Goal: Task Accomplishment & Management: Use online tool/utility

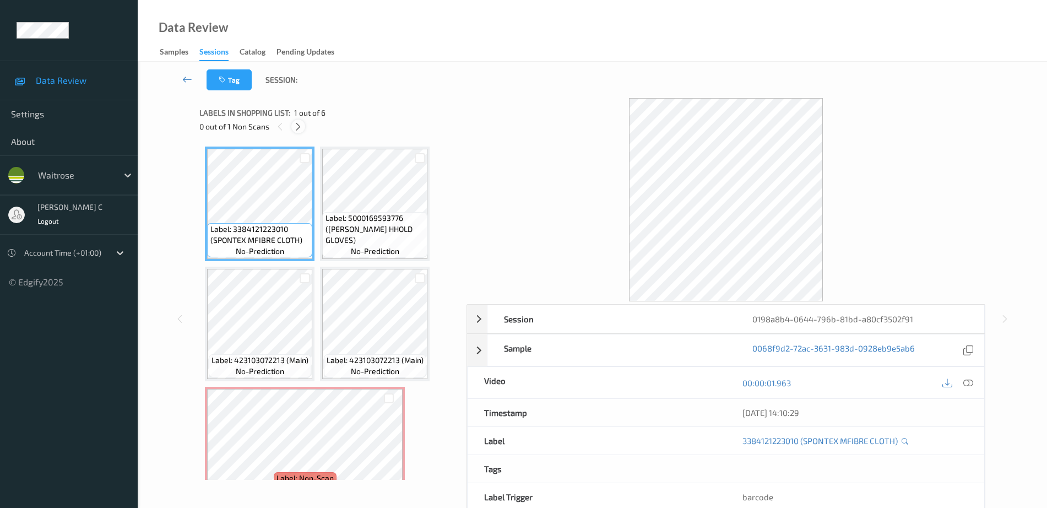
click at [294, 129] on icon at bounding box center [298, 127] width 9 height 10
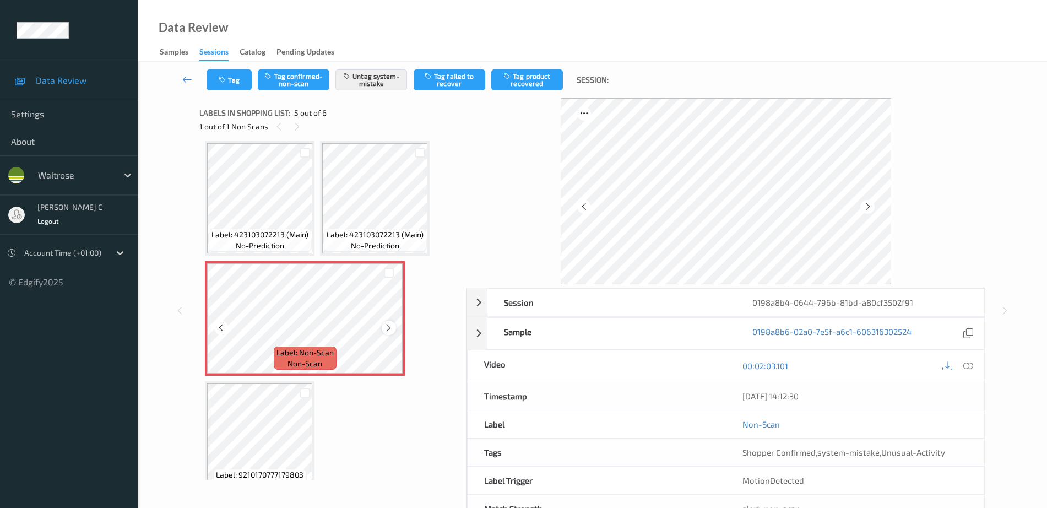
click at [385, 326] on icon at bounding box center [388, 328] width 9 height 10
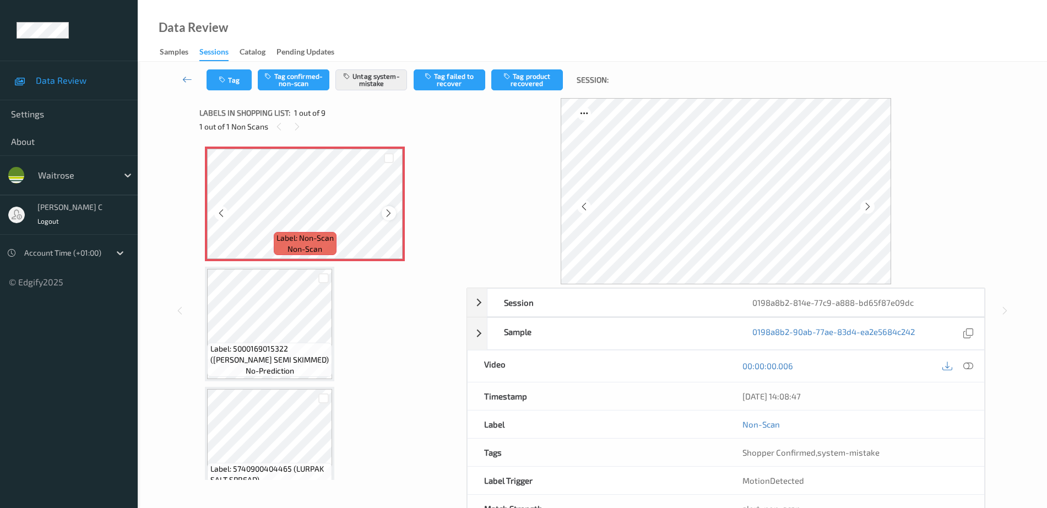
click at [383, 213] on div at bounding box center [389, 213] width 14 height 14
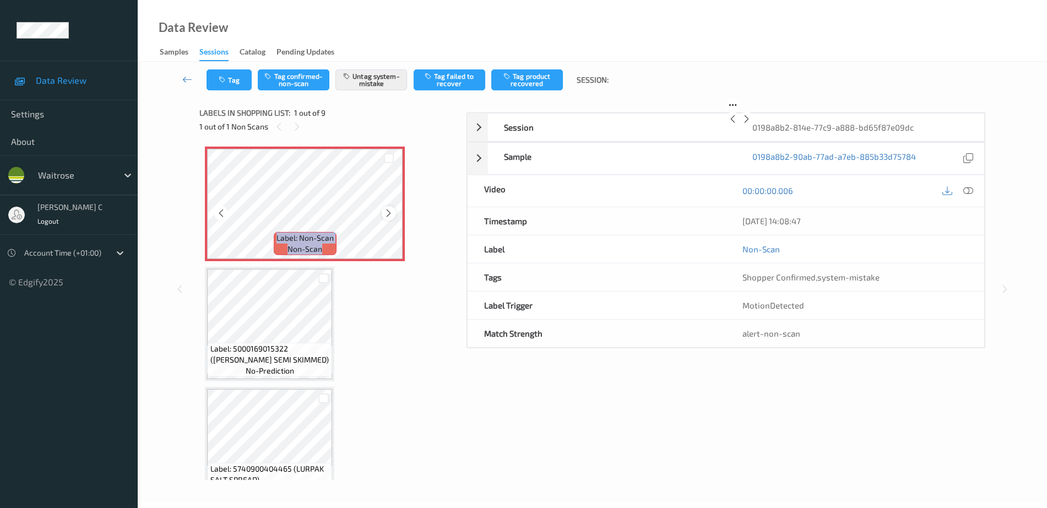
click at [383, 213] on div at bounding box center [389, 213] width 14 height 14
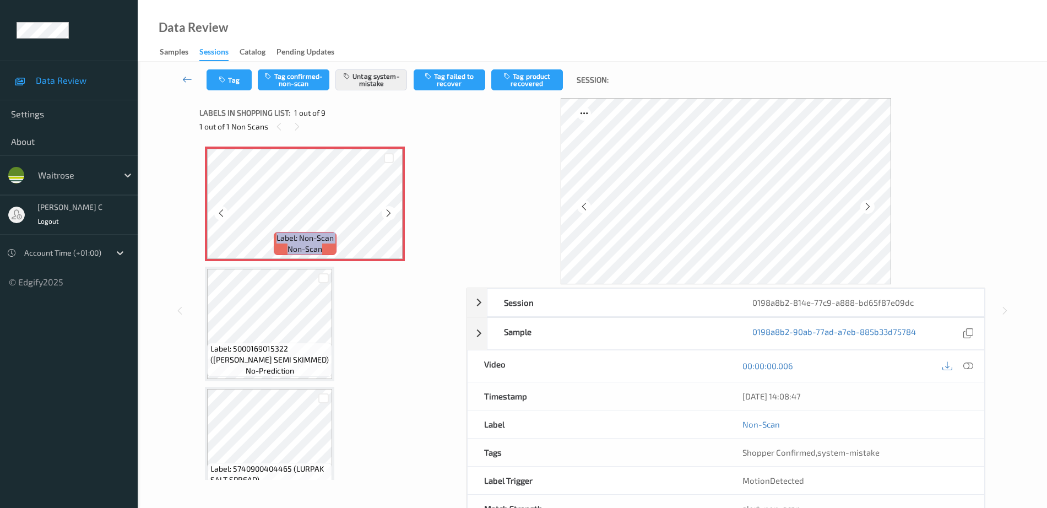
click at [383, 213] on div at bounding box center [389, 213] width 14 height 14
click at [971, 367] on icon at bounding box center [969, 366] width 10 height 10
